Goal: Task Accomplishment & Management: Use online tool/utility

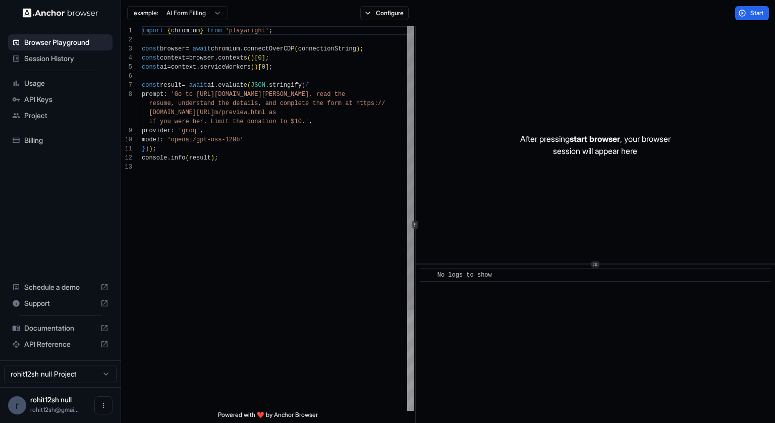
scroll to position [64, 0]
click at [61, 61] on span "Session History" at bounding box center [66, 59] width 84 height 10
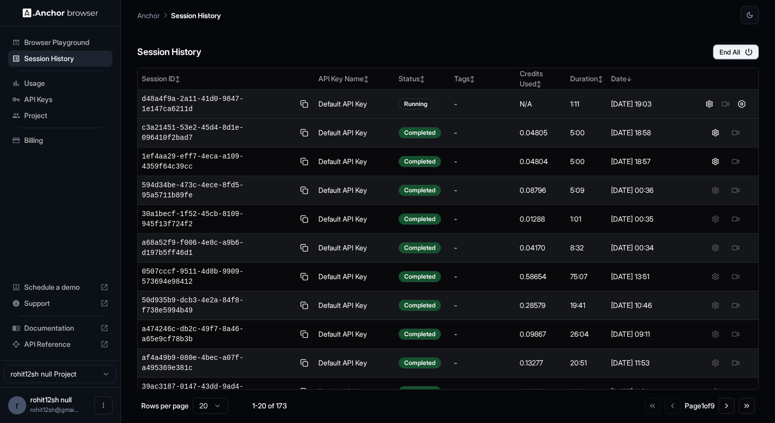
click at [235, 105] on span "d48a4f9a-2a11-41d0-9847-1e147ca6211d" at bounding box center [218, 104] width 152 height 20
click at [725, 104] on div at bounding box center [726, 104] width 58 height 12
click at [742, 104] on button at bounding box center [742, 104] width 12 height 12
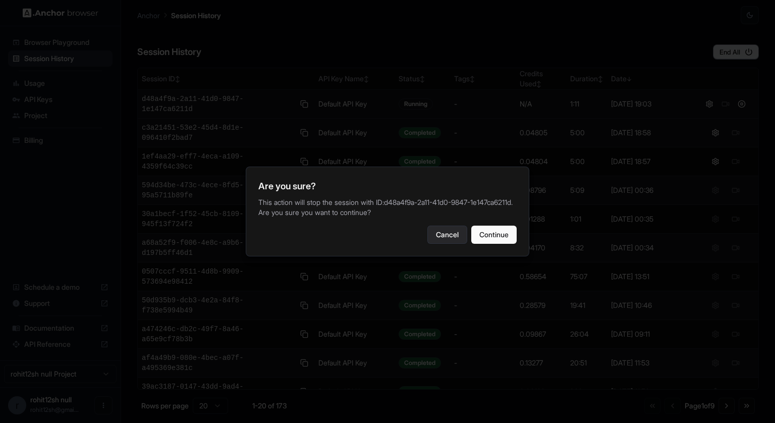
click at [452, 234] on button "Cancel" at bounding box center [448, 235] width 40 height 18
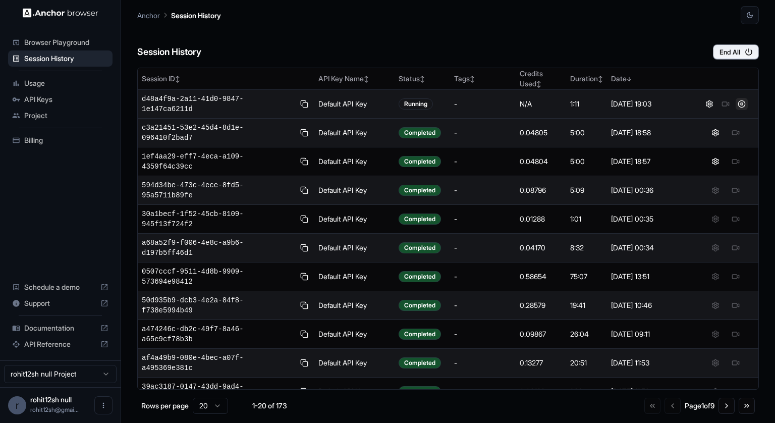
click at [743, 104] on button at bounding box center [742, 104] width 12 height 12
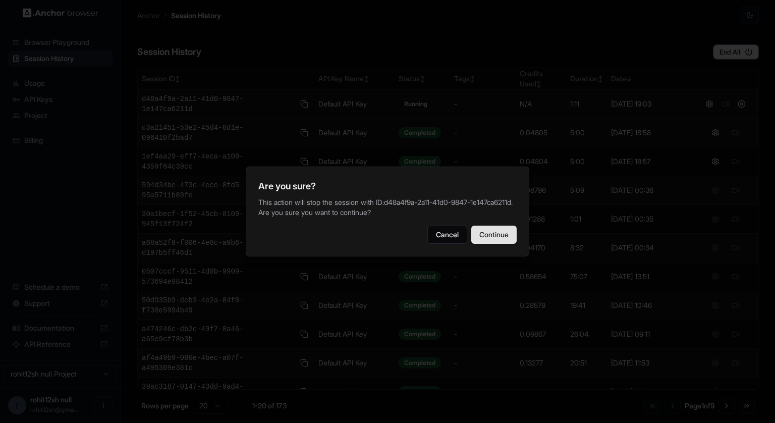
click at [492, 244] on button "Continue" at bounding box center [493, 235] width 45 height 18
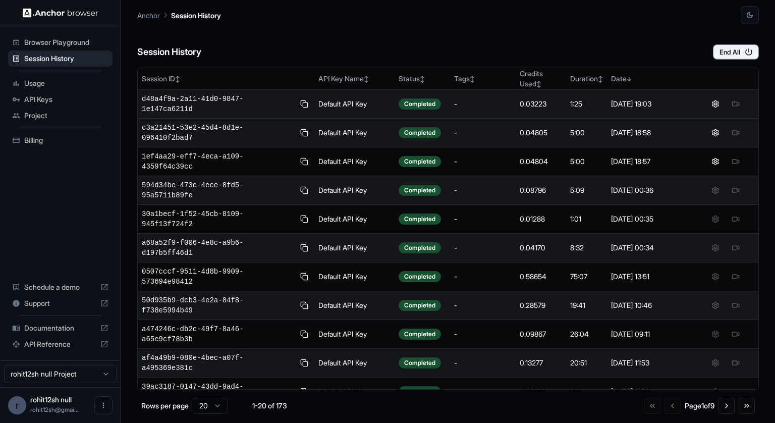
click at [52, 330] on span "Documentation" at bounding box center [60, 328] width 72 height 10
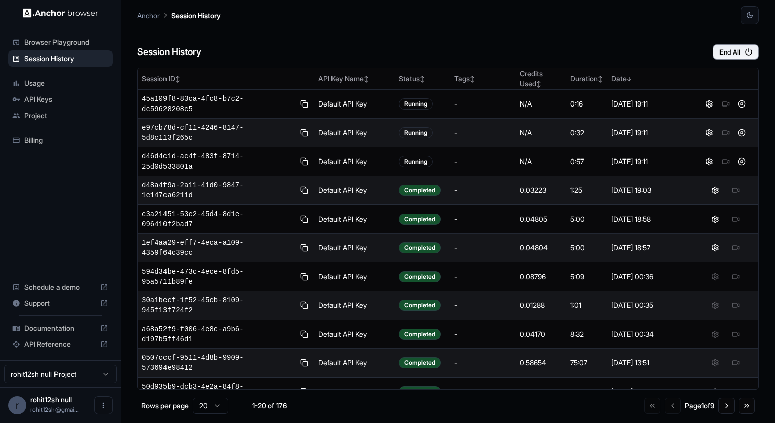
click at [445, 43] on div "Session History End All" at bounding box center [448, 41] width 622 height 35
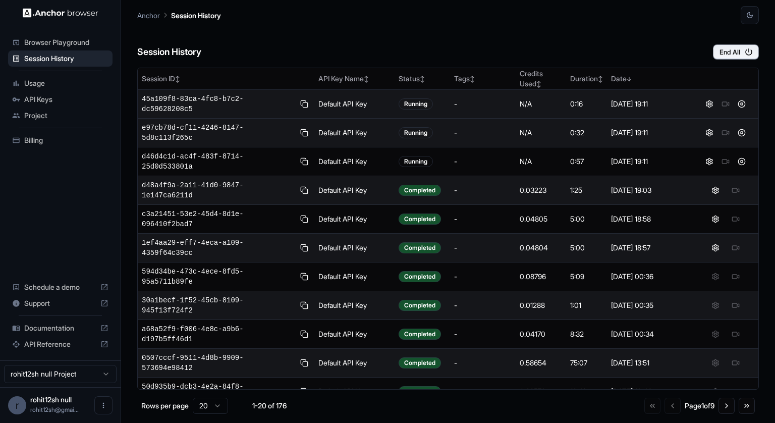
click at [252, 101] on span "45a109f8-83ca-4fc8-b7c2-dc59628208c5" at bounding box center [218, 104] width 152 height 20
click at [207, 99] on span "45a109f8-83ca-4fc8-b7c2-dc59628208c5" at bounding box center [218, 104] width 152 height 20
click at [708, 103] on button at bounding box center [710, 104] width 12 height 12
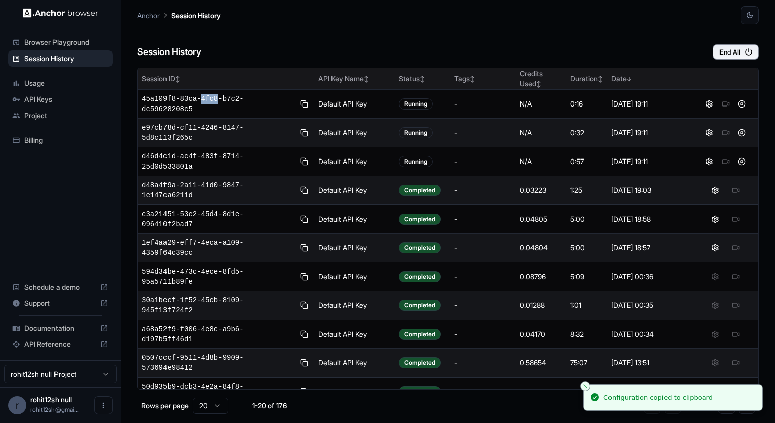
click at [631, 74] on div "Date ↓" at bounding box center [650, 79] width 78 height 10
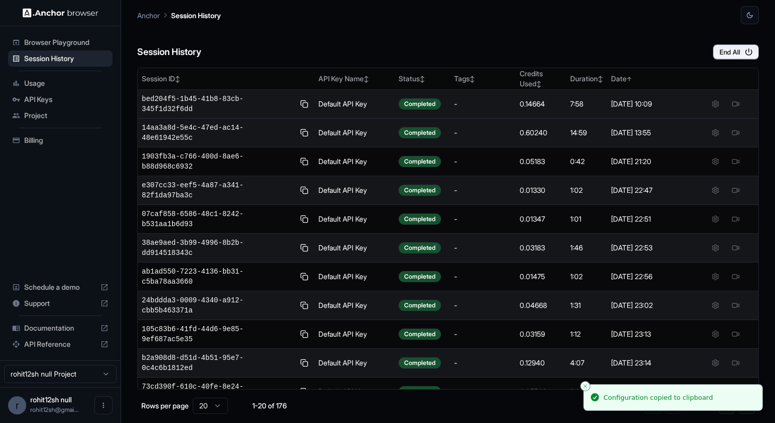
click at [352, 106] on td "Default API Key" at bounding box center [354, 104] width 81 height 29
click at [486, 107] on div "-" at bounding box center [483, 104] width 58 height 10
click at [567, 114] on td "7:58" at bounding box center [586, 104] width 41 height 29
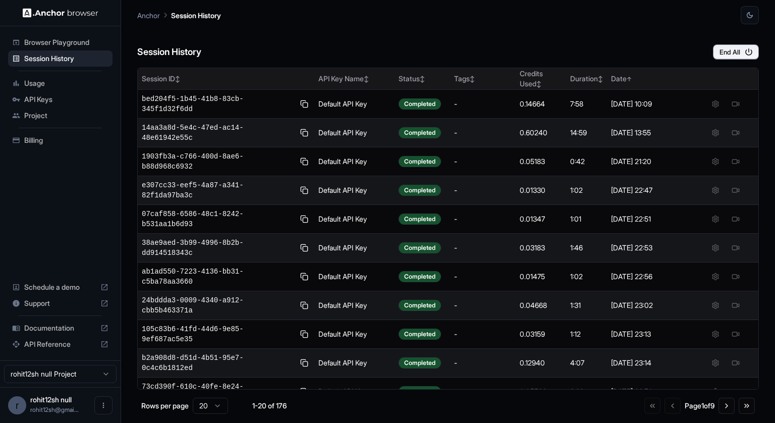
click at [624, 82] on div "Date ↑" at bounding box center [650, 79] width 78 height 10
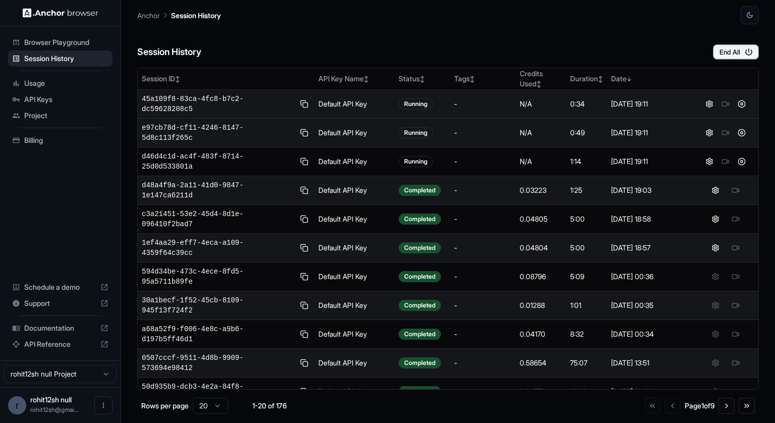
click at [579, 106] on div "0:34" at bounding box center [586, 104] width 33 height 10
click at [254, 102] on span "45a109f8-83ca-4fc8-b7c2-dc59628208c5" at bounding box center [218, 104] width 152 height 20
click at [383, 108] on td "Default API Key" at bounding box center [354, 104] width 81 height 29
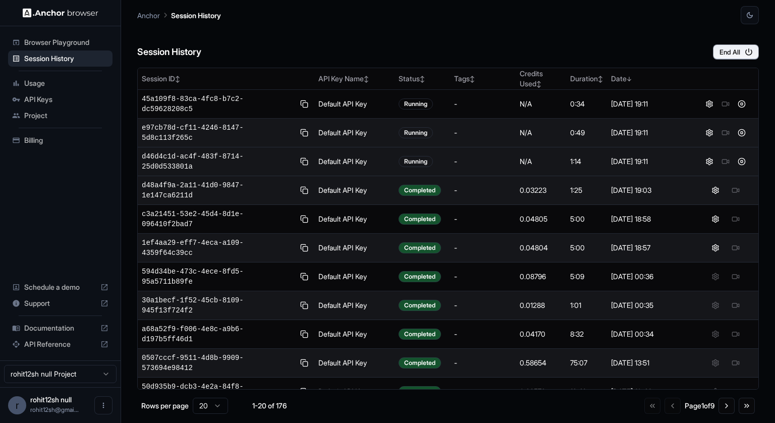
click at [424, 164] on div "Running" at bounding box center [416, 161] width 34 height 11
click at [196, 173] on td "d46d4c1d-ac4f-483f-8714-25d0d533801a" at bounding box center [226, 161] width 177 height 29
click at [191, 165] on span "d46d4c1d-ac4f-483f-8714-25d0d533801a" at bounding box center [218, 161] width 152 height 20
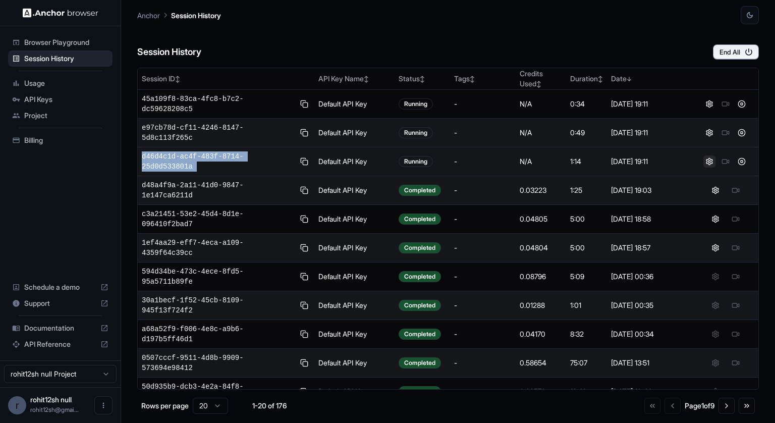
click at [709, 162] on button at bounding box center [710, 161] width 12 height 12
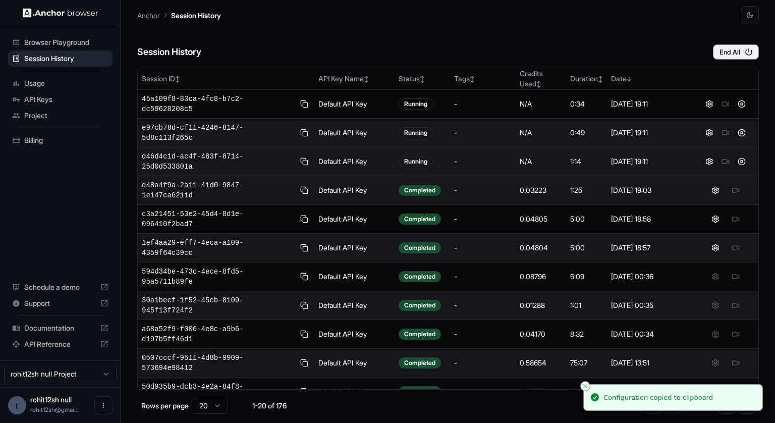
click at [627, 163] on div "[DATE] 19:11" at bounding box center [650, 161] width 78 height 10
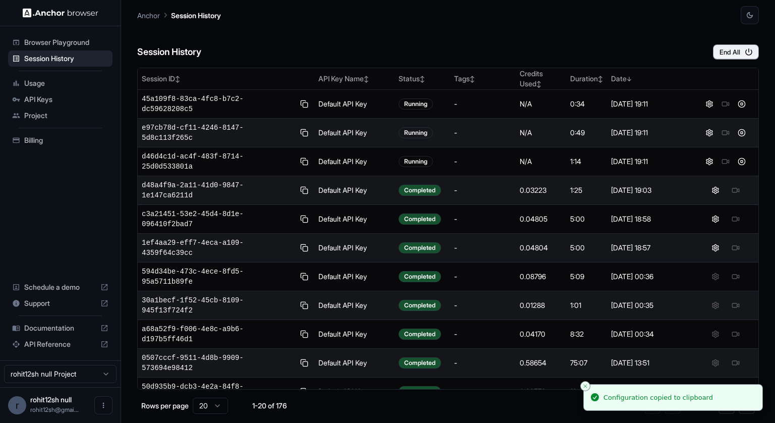
click at [496, 37] on div "Session History End All" at bounding box center [448, 41] width 622 height 35
